Goal: Transaction & Acquisition: Purchase product/service

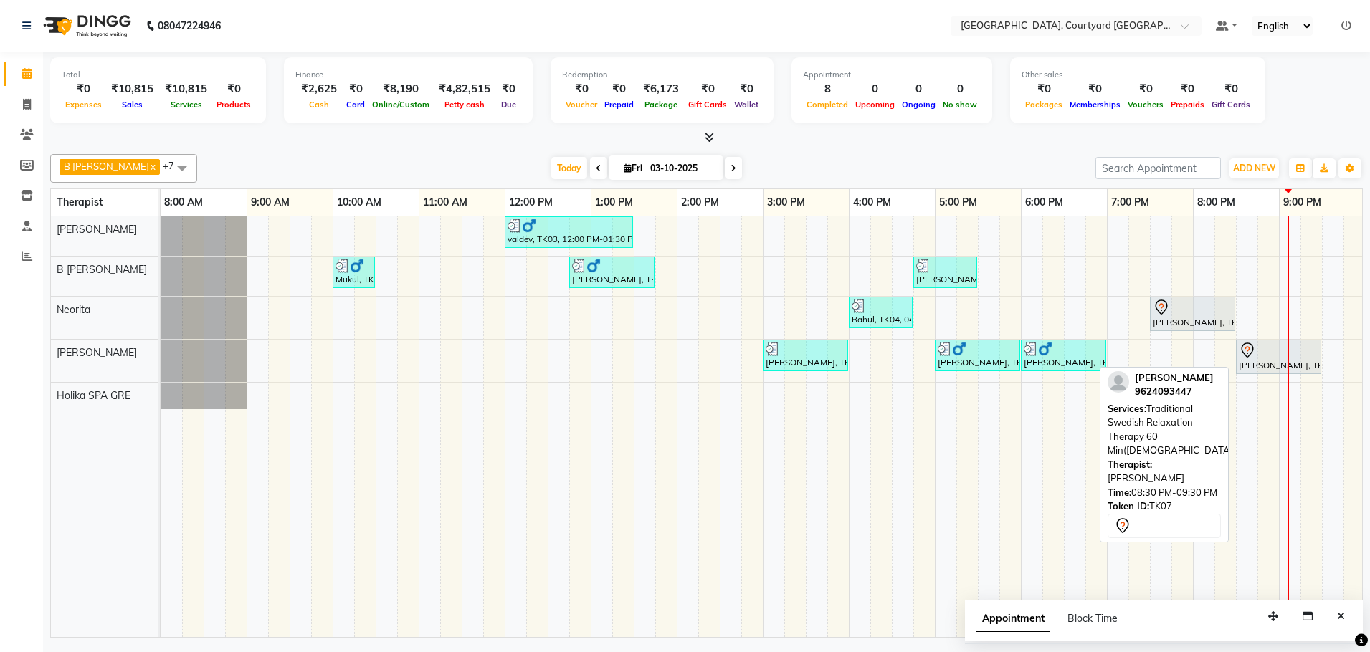
click at [1251, 363] on div "[PERSON_NAME], TK07, 08:30 PM-09:30 PM, Traditional Swedish Relaxation Therapy …" at bounding box center [1278, 357] width 82 height 30
select select "7"
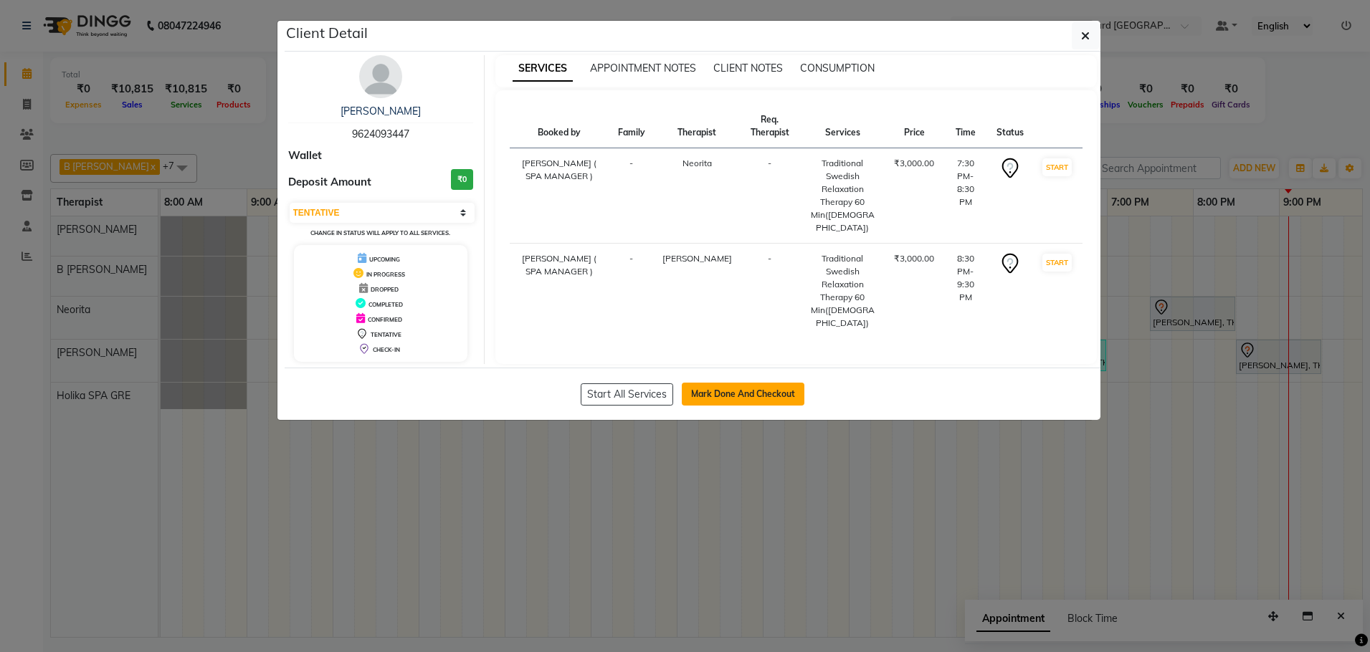
click at [725, 395] on button "Mark Done And Checkout" at bounding box center [743, 394] width 123 height 23
select select "service"
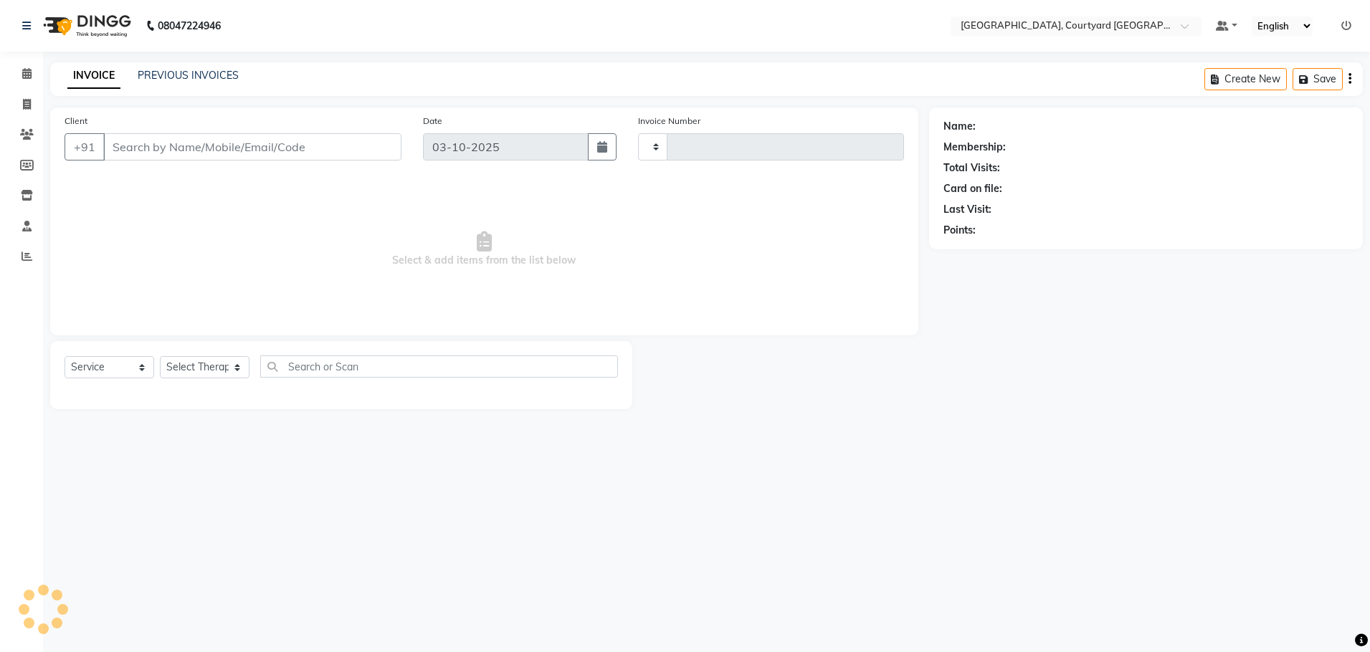
type input "0659"
select select "7754"
select select "membership"
type input "96******47"
select select "70582"
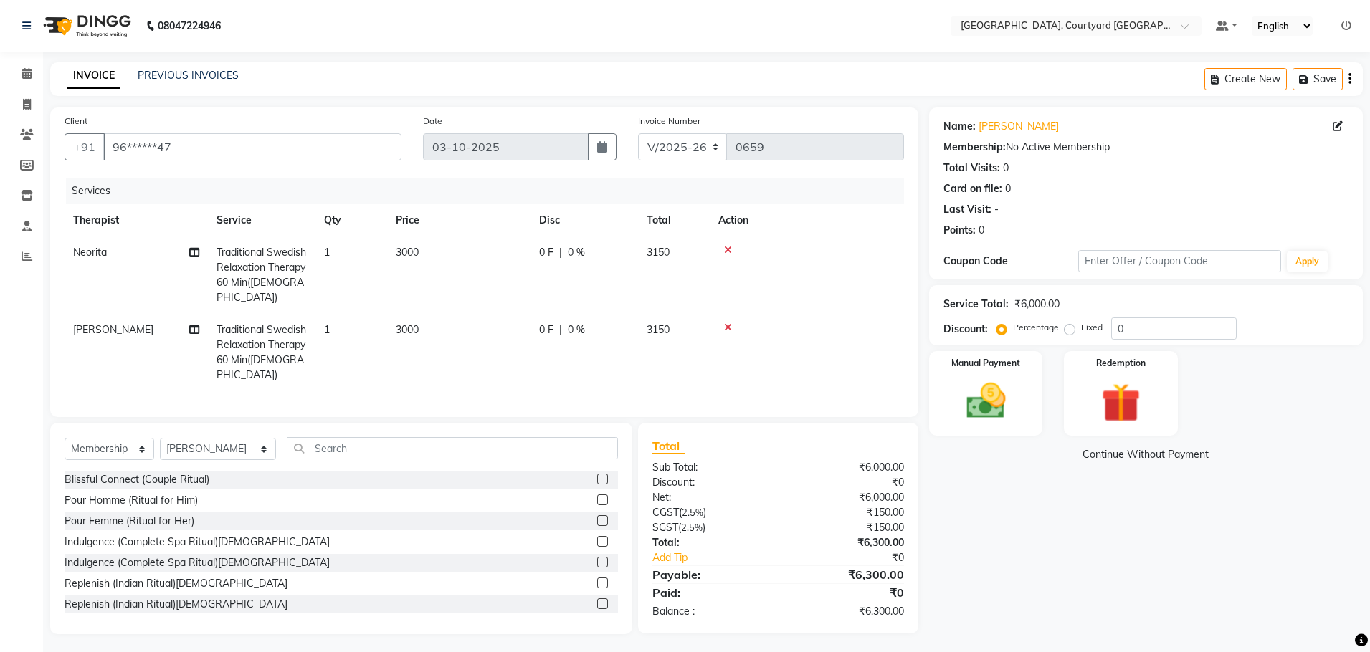
click at [576, 249] on span "0 %" at bounding box center [576, 252] width 17 height 15
select select "70581"
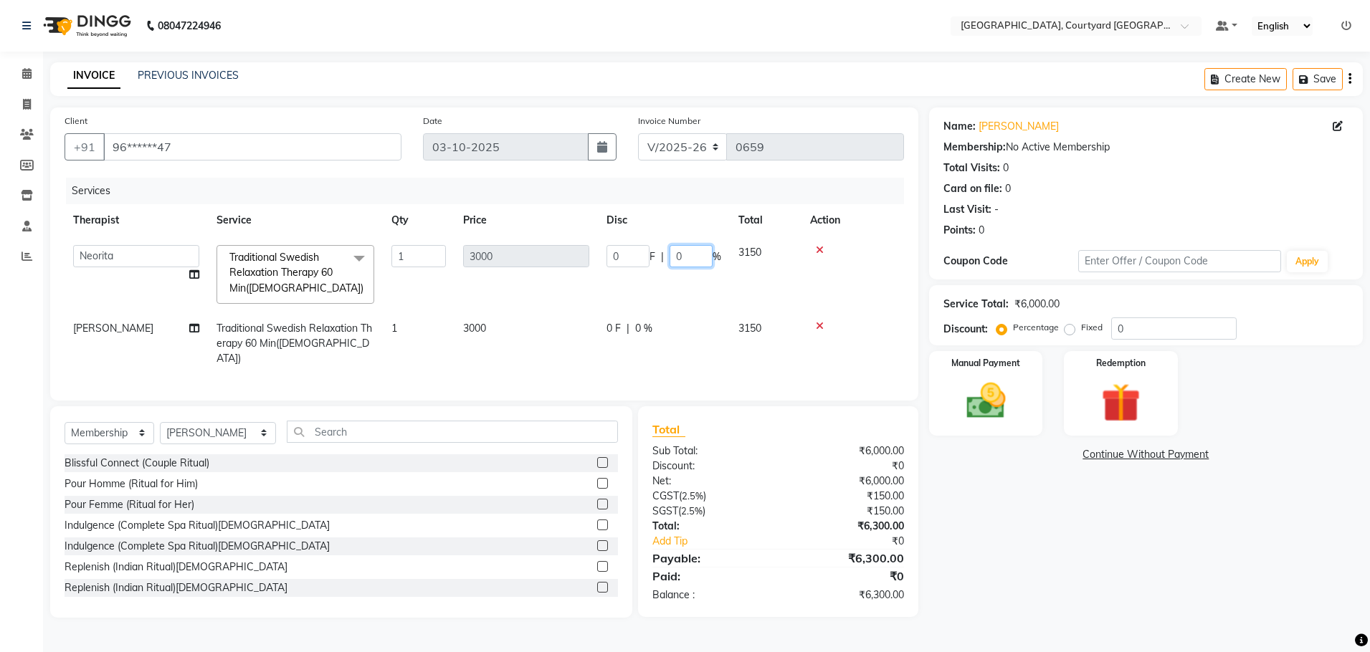
click at [697, 252] on input "0" at bounding box center [690, 256] width 43 height 22
type input "20"
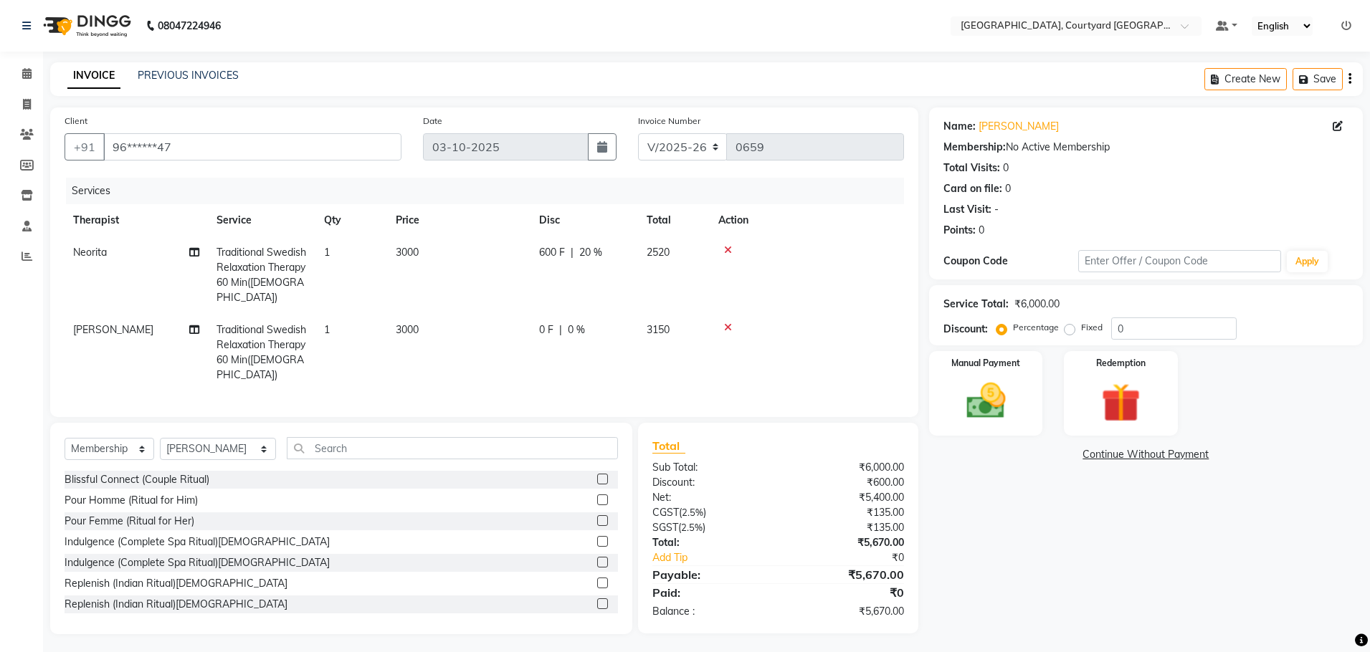
click at [644, 319] on tr "[PERSON_NAME] Traditional Swedish Relaxation Therapy 60 Min([DEMOGRAPHIC_DATA])…" at bounding box center [484, 352] width 839 height 77
click at [573, 323] on span "0 %" at bounding box center [576, 330] width 17 height 15
select select "70582"
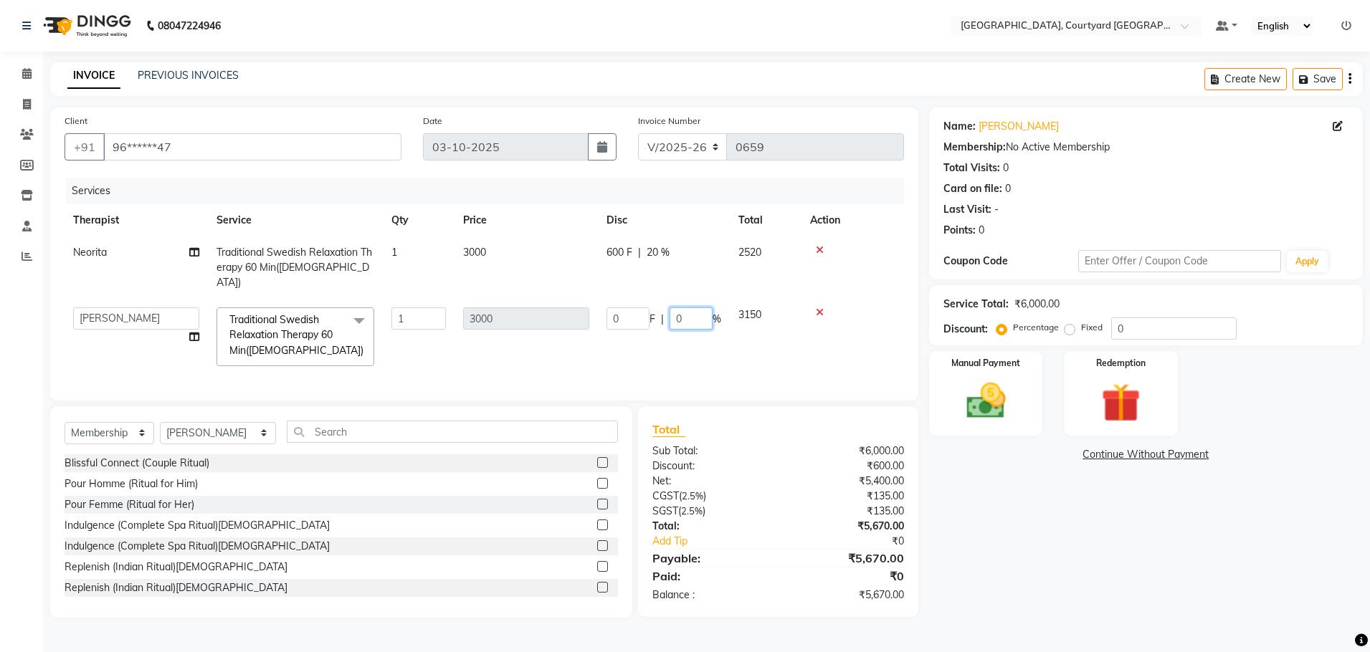
click at [688, 307] on input "0" at bounding box center [690, 318] width 43 height 22
type input "20"
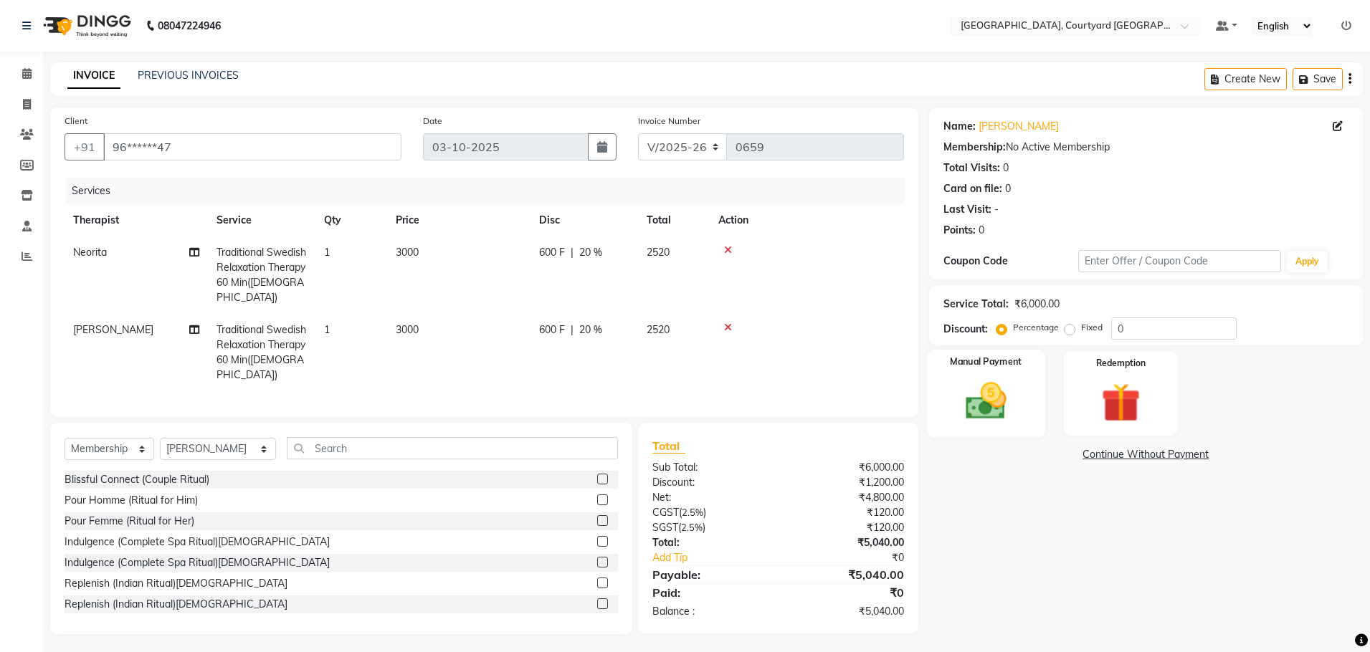
click at [990, 406] on img at bounding box center [985, 401] width 67 height 47
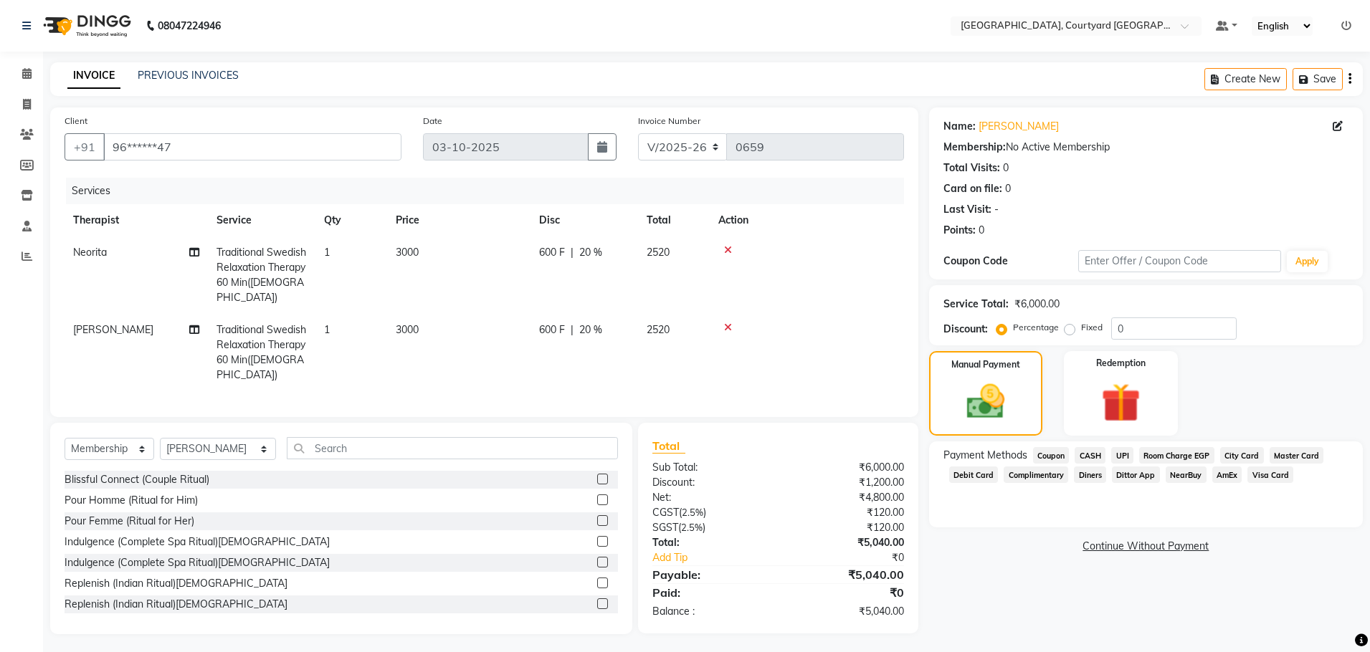
click at [1173, 455] on span "Room Charge EGP" at bounding box center [1176, 455] width 75 height 16
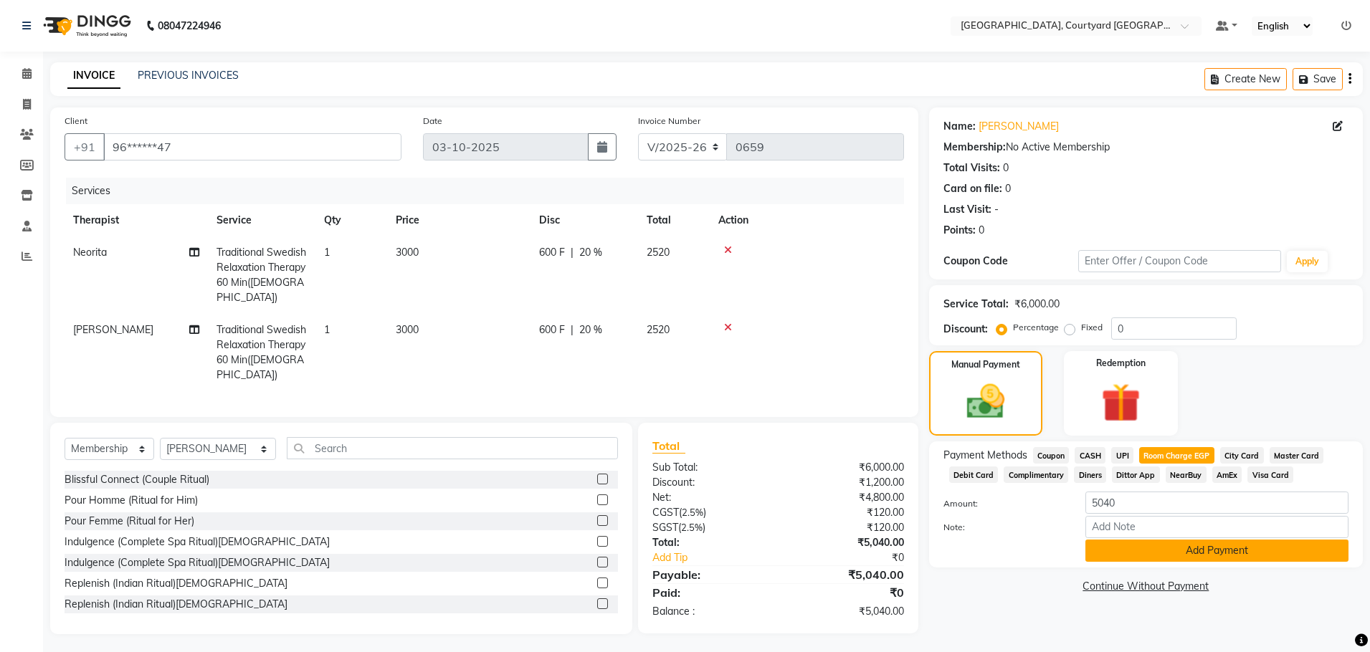
click at [1169, 544] on button "Add Payment" at bounding box center [1216, 551] width 263 height 22
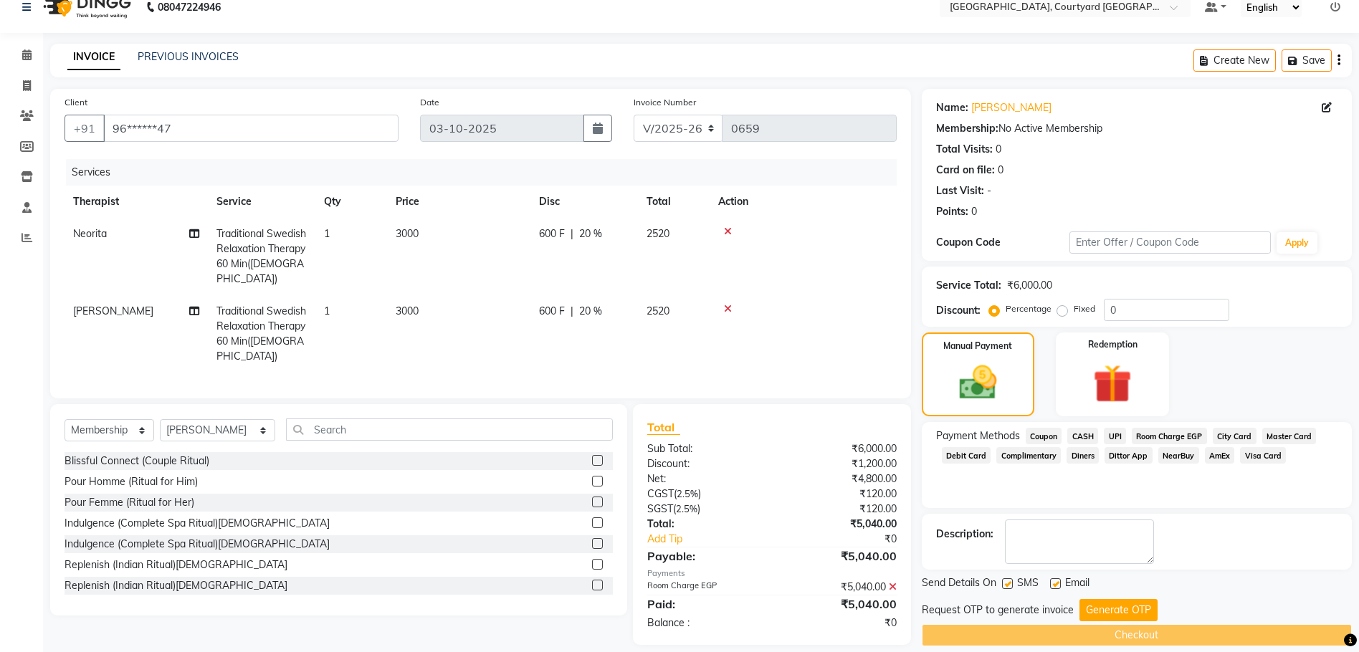
scroll to position [34, 0]
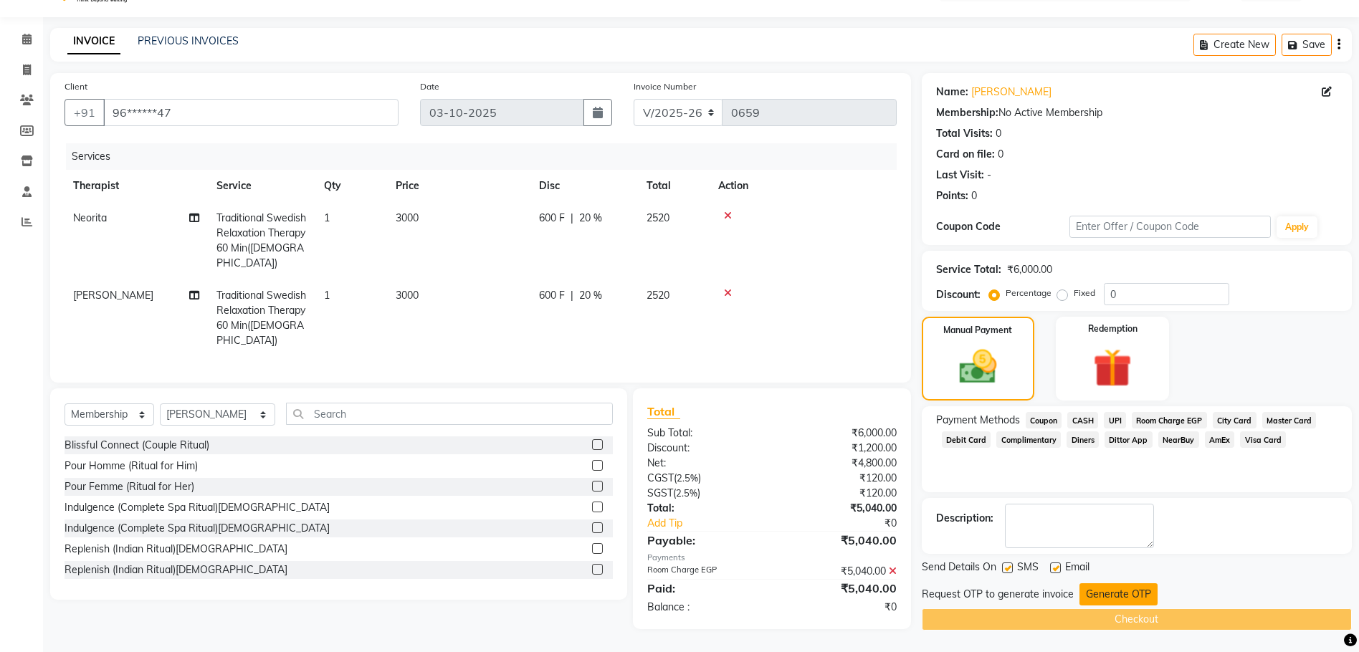
click at [1104, 584] on button "Generate OTP" at bounding box center [1118, 594] width 78 height 22
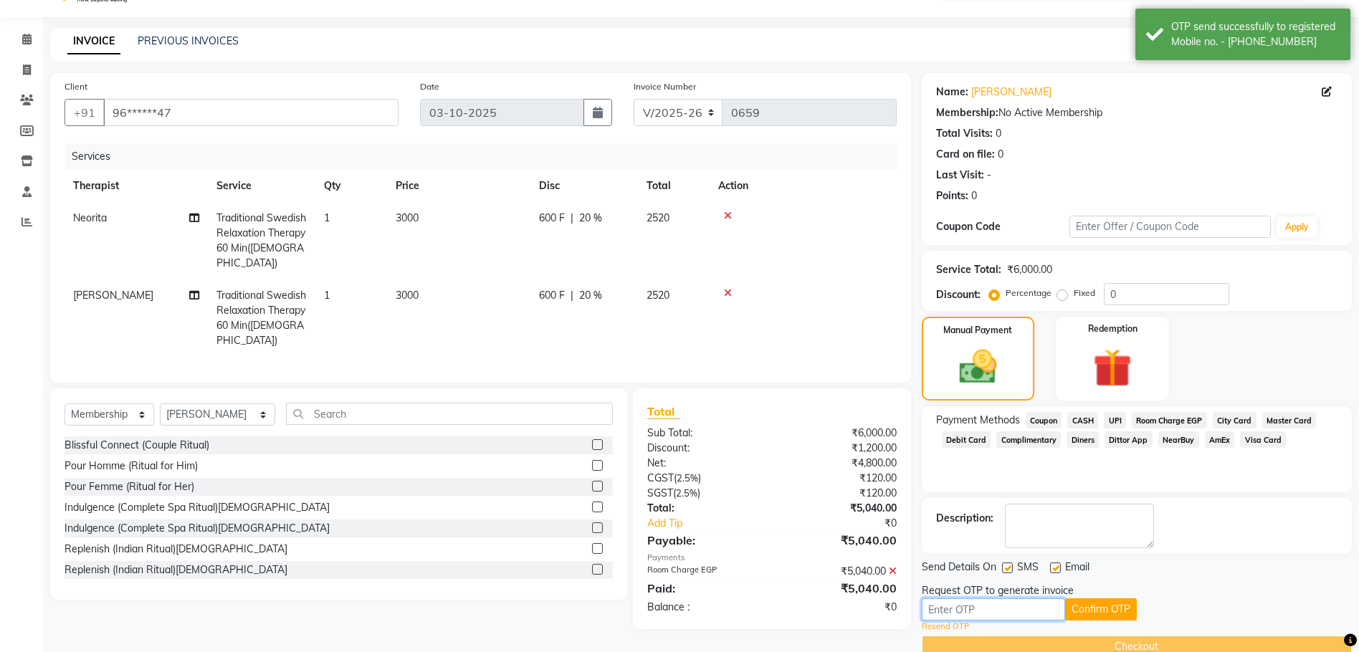
click at [970, 611] on input "text" at bounding box center [993, 609] width 143 height 22
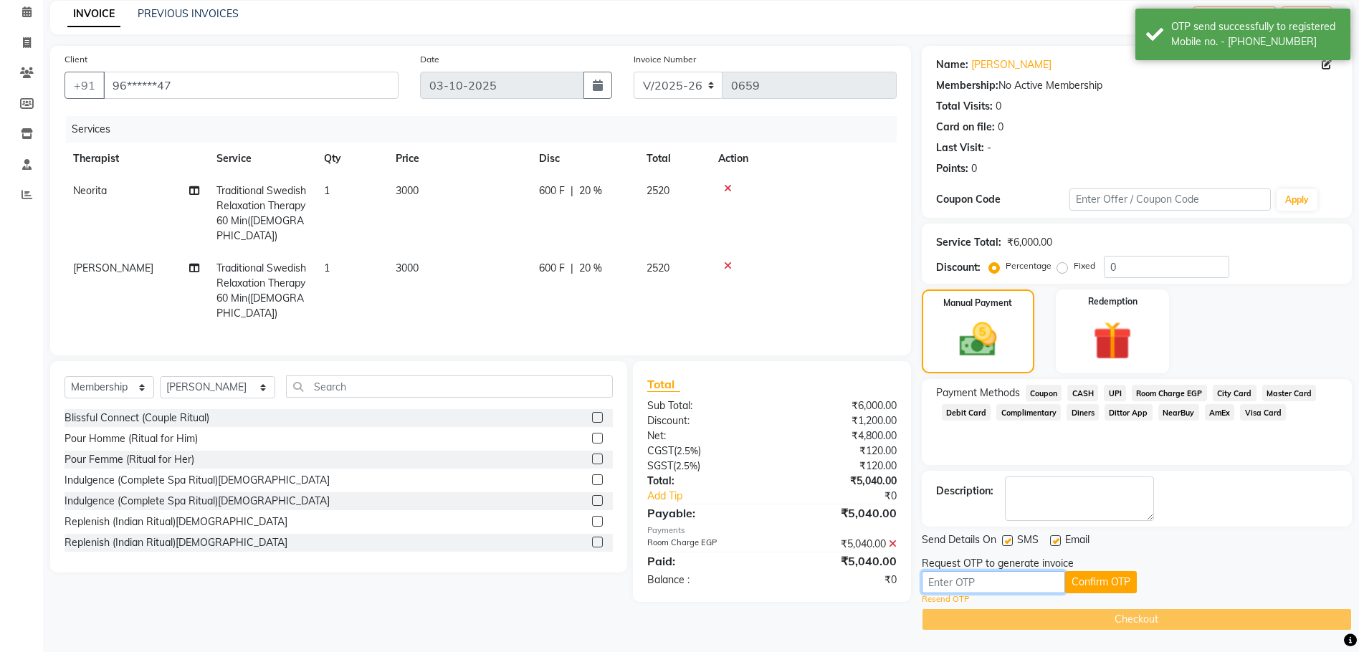
click at [927, 579] on input "text" at bounding box center [993, 582] width 143 height 22
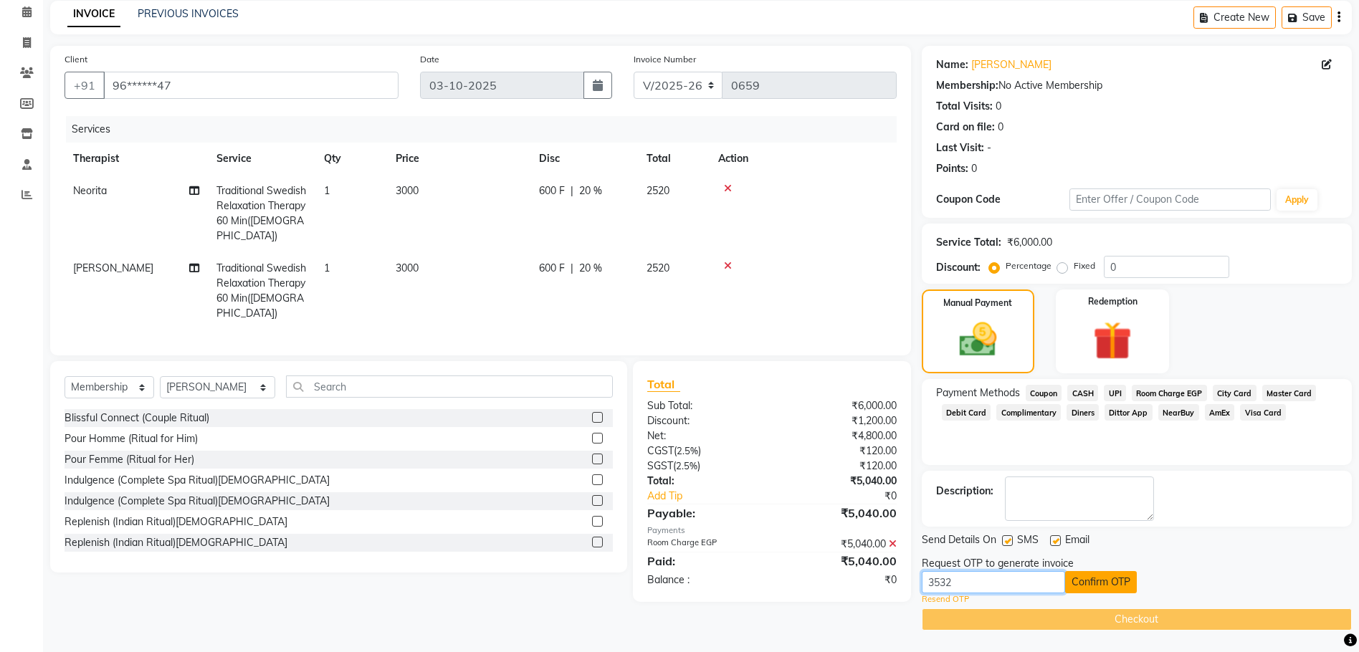
type input "3532"
click at [1083, 582] on button "Confirm OTP" at bounding box center [1101, 582] width 72 height 22
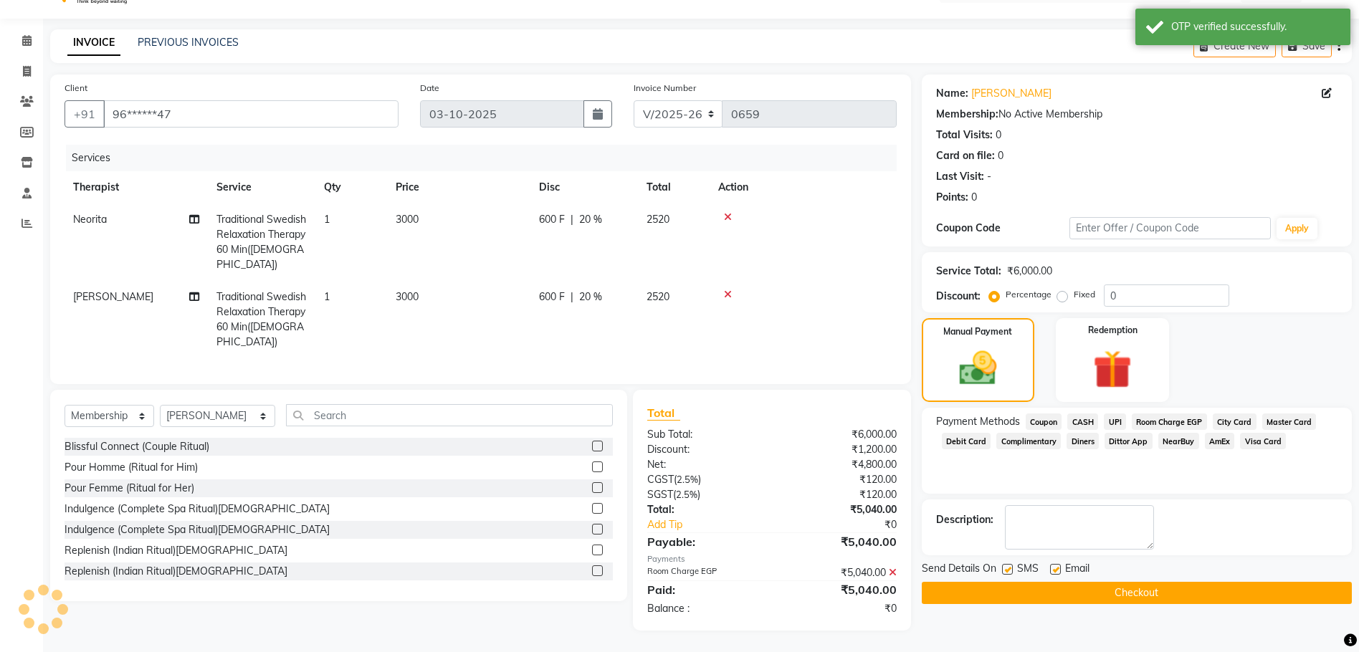
scroll to position [14, 0]
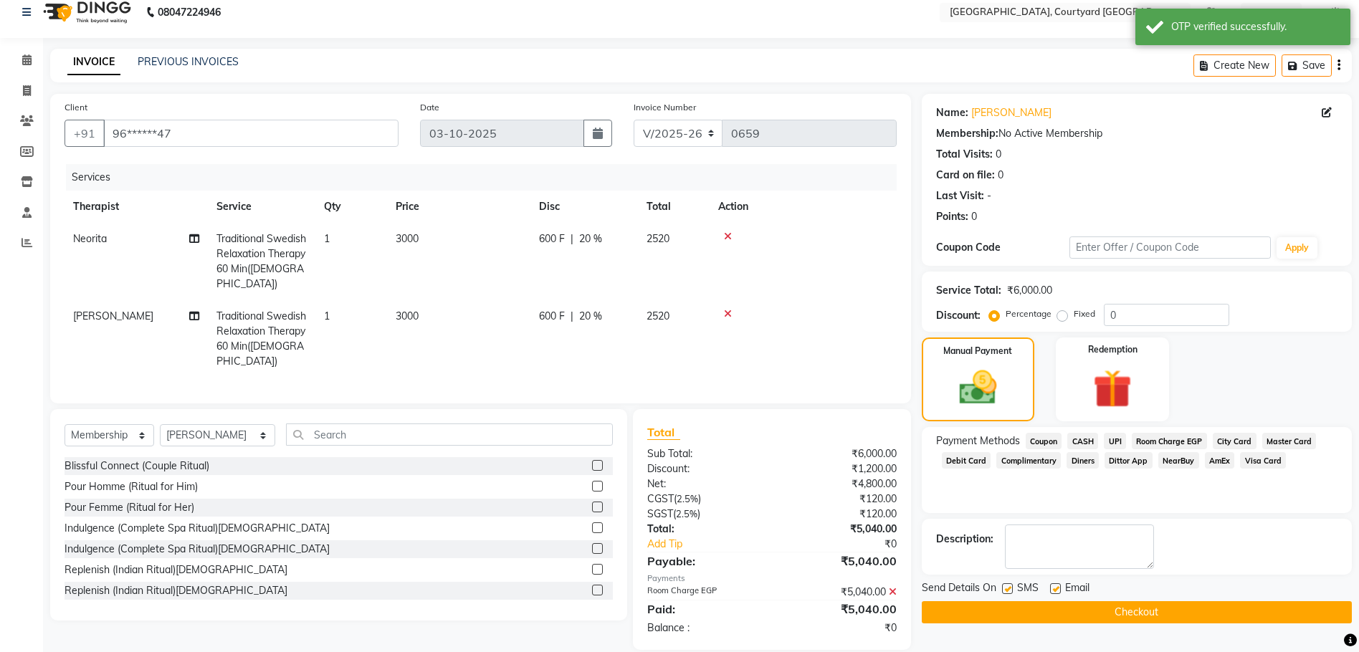
click at [1094, 604] on button "Checkout" at bounding box center [1137, 612] width 430 height 22
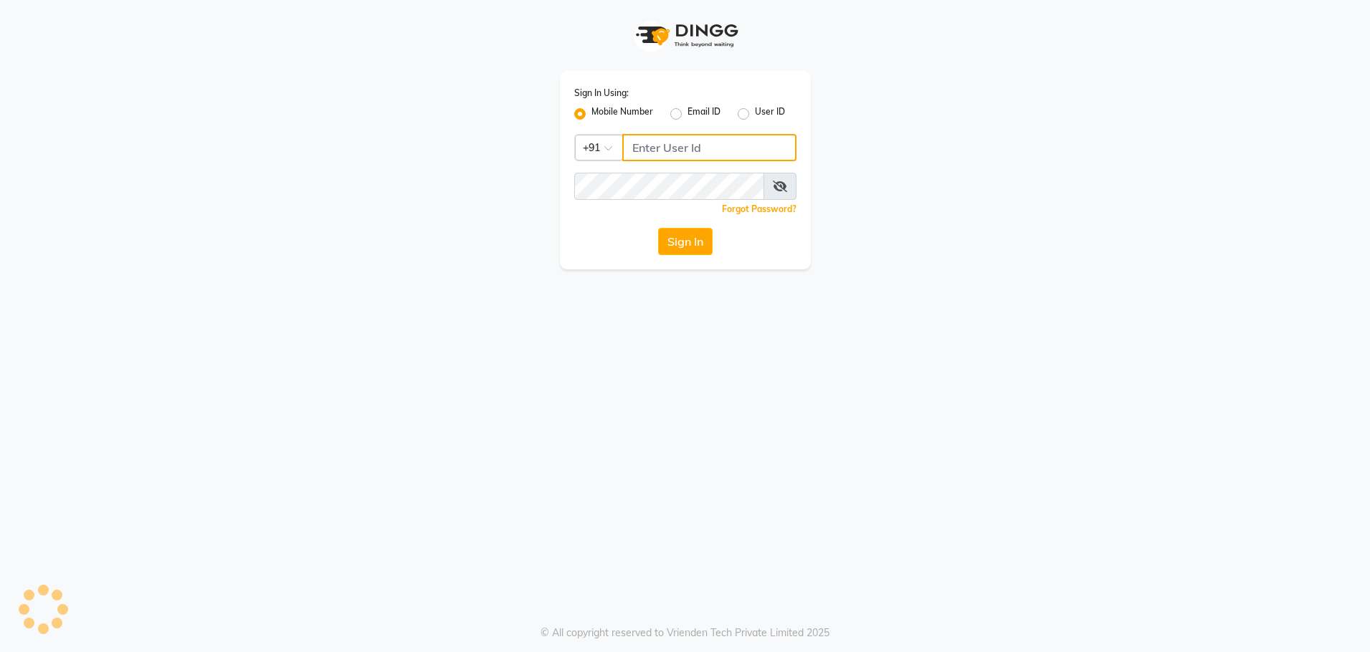
type input "8979810348"
click at [668, 248] on button "Sign In" at bounding box center [685, 241] width 54 height 27
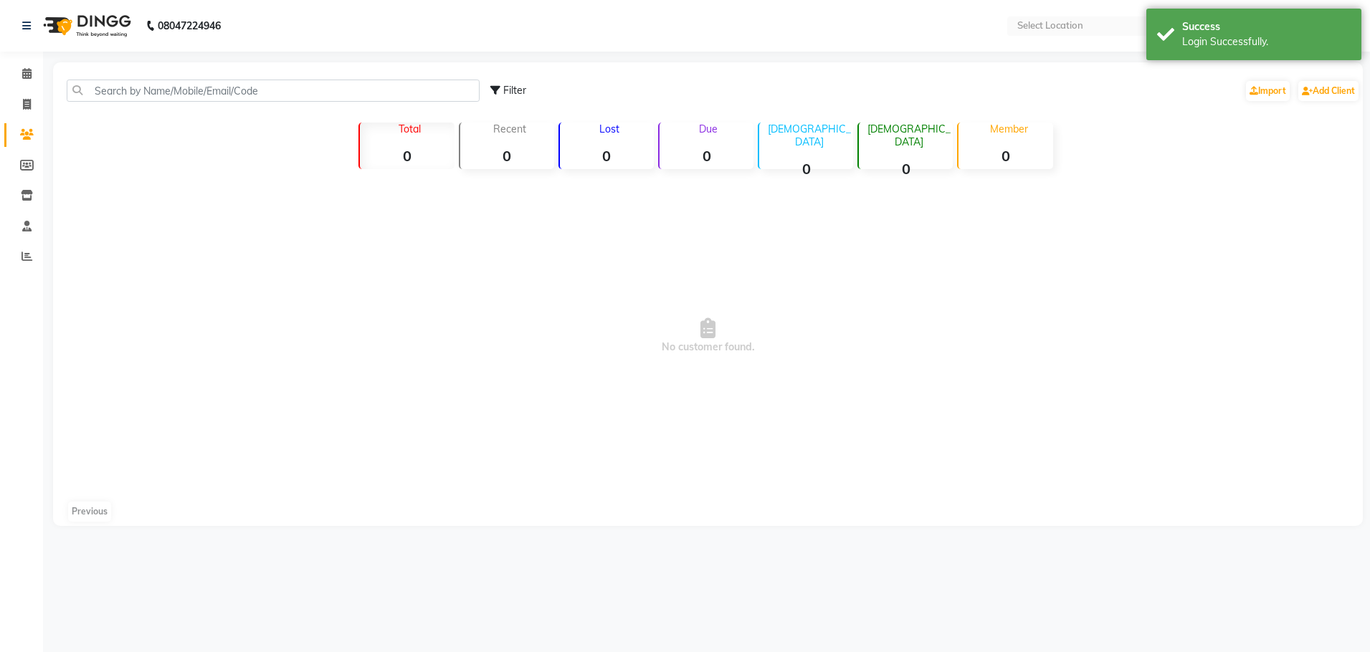
select select "en"
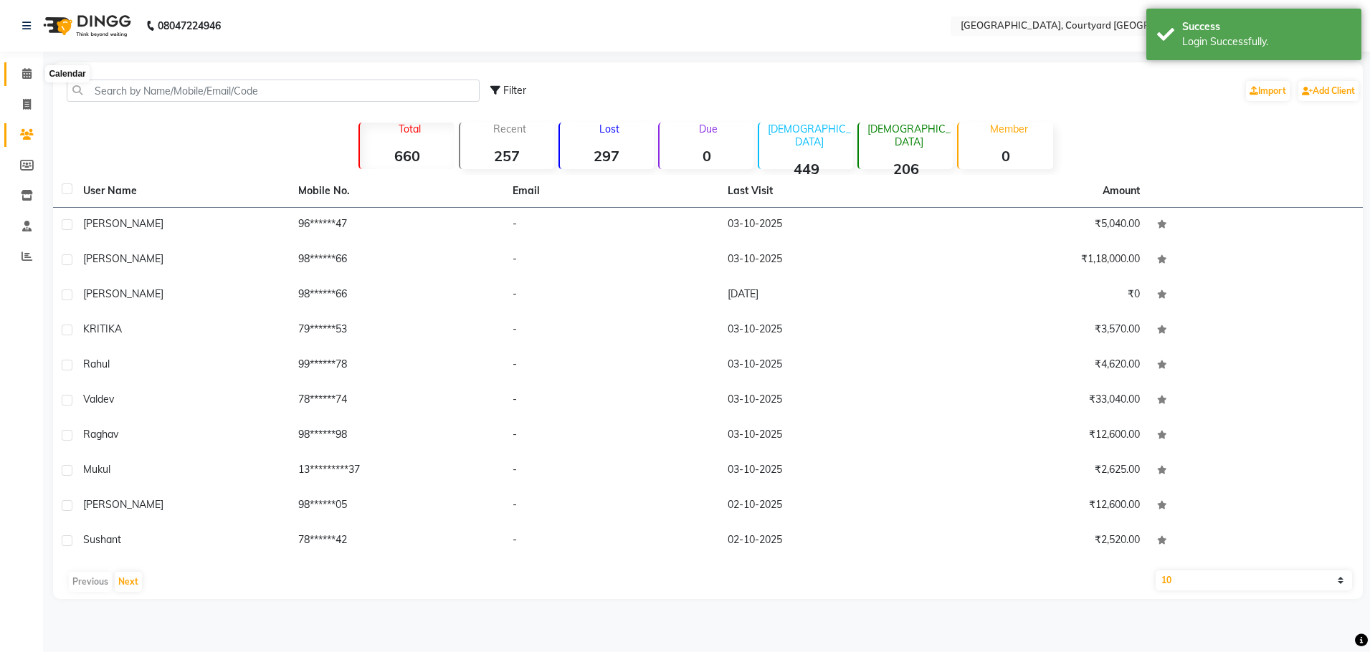
click at [24, 72] on icon at bounding box center [26, 73] width 9 height 11
